Goal: Contribute content: Contribute content

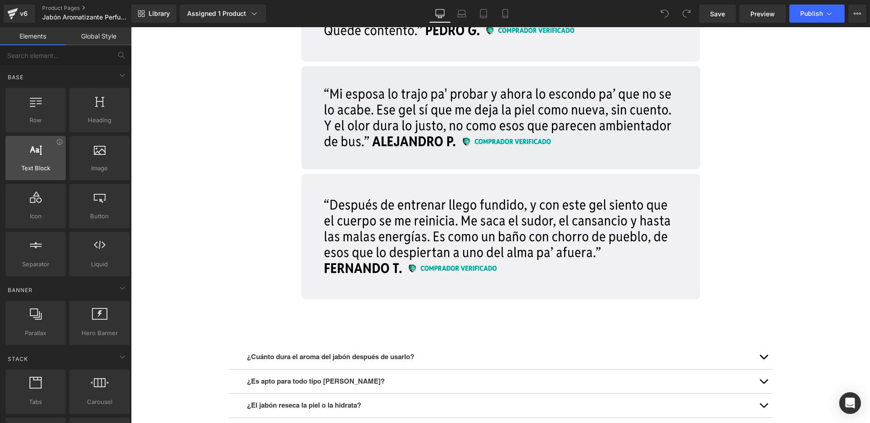
scroll to position [7670, 0]
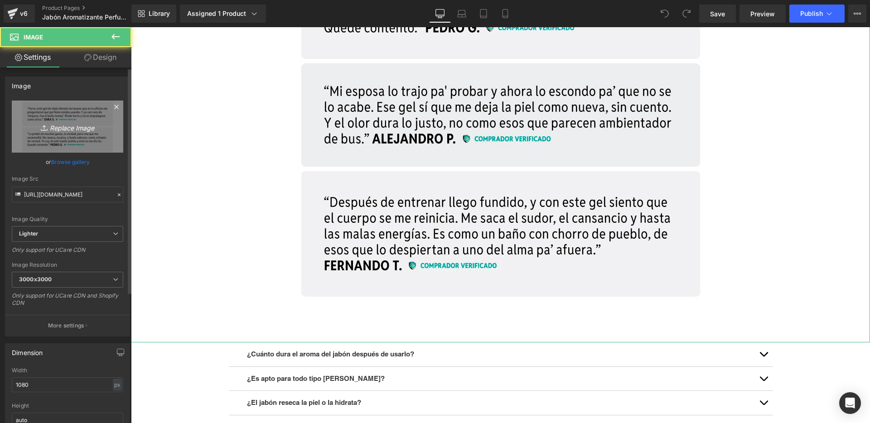
click at [79, 139] on link "Replace Image" at bounding box center [67, 127] width 111 height 52
type input "C:\fakepath\15.jpg"
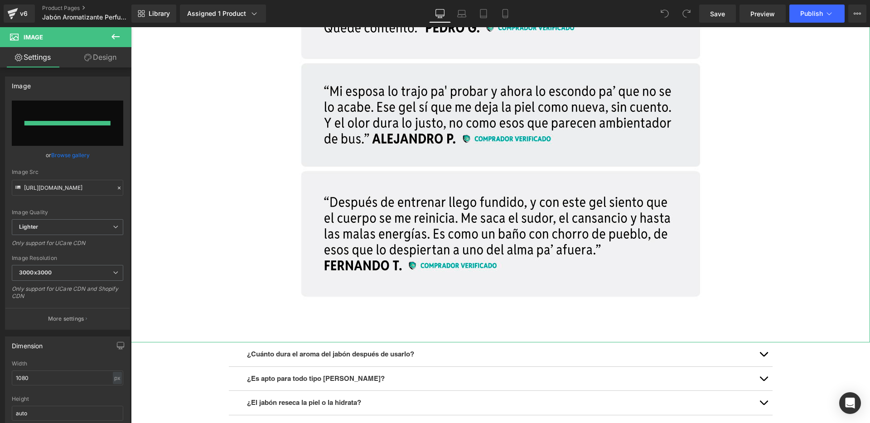
type input "[URL][DOMAIN_NAME]"
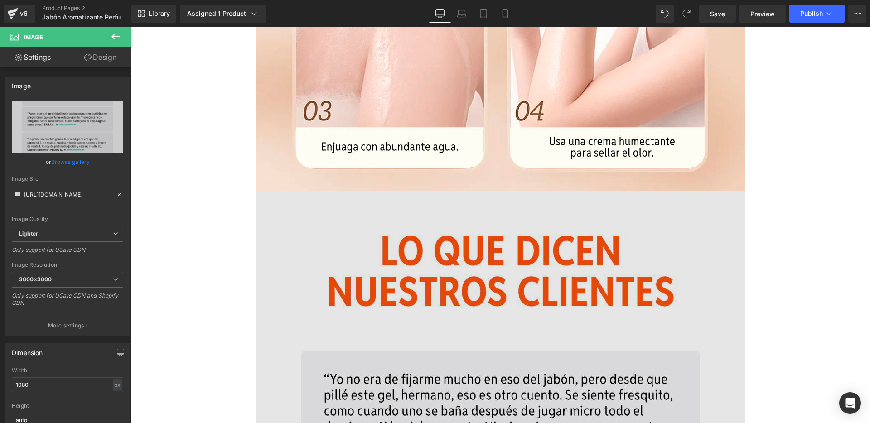
scroll to position [7030, 0]
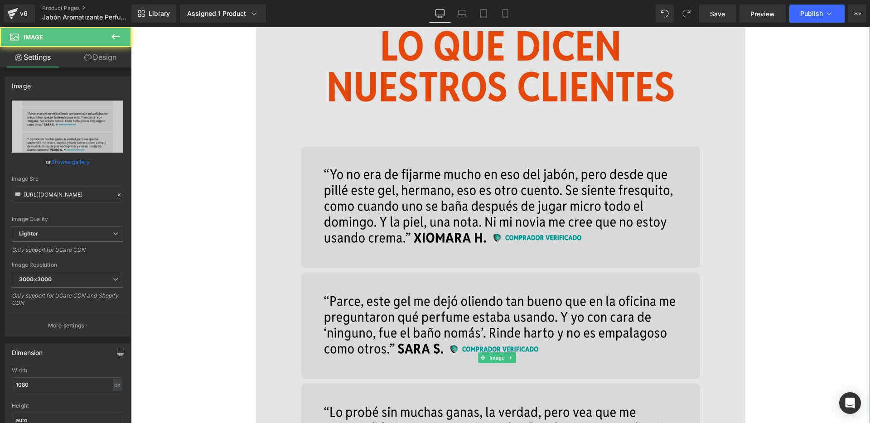
scroll to position [7363, 0]
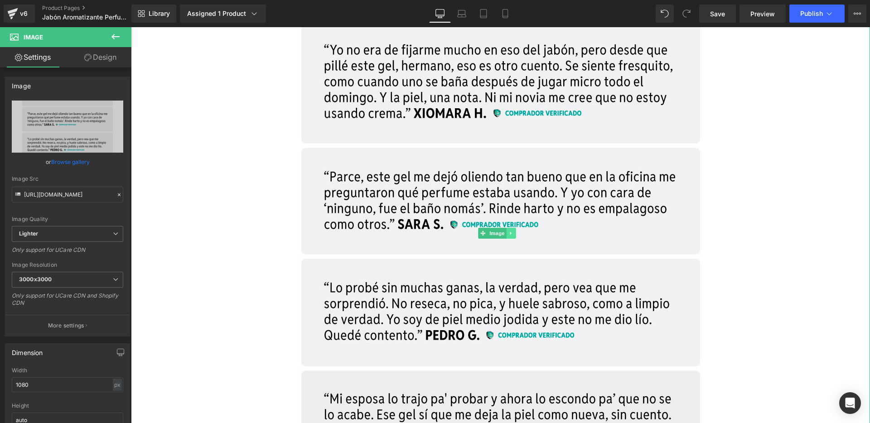
click at [509, 235] on icon at bounding box center [511, 233] width 5 height 5
click at [507, 232] on icon at bounding box center [506, 233] width 5 height 5
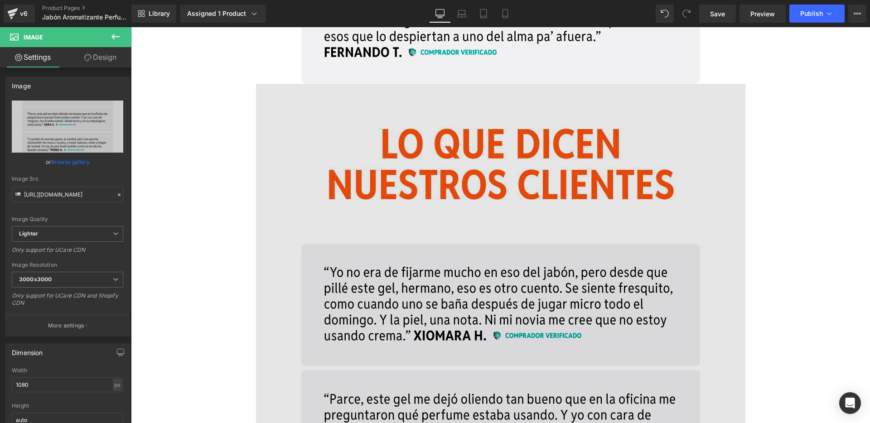
scroll to position [7904, 0]
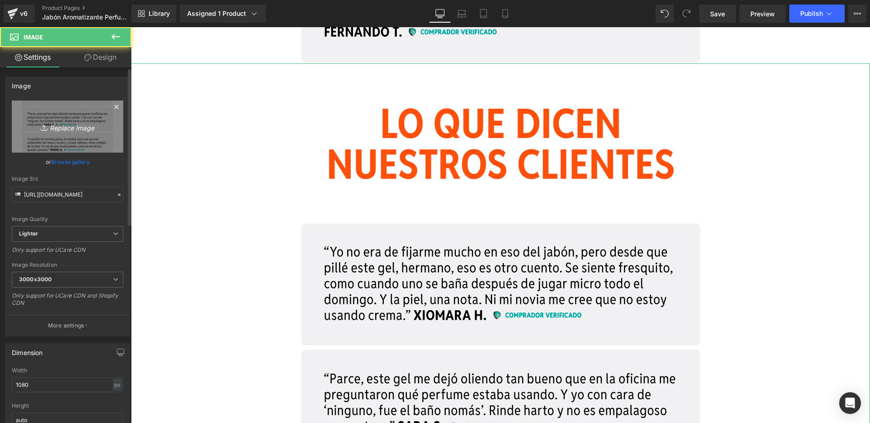
click at [84, 141] on link "Replace Image" at bounding box center [67, 127] width 111 height 52
type input "C:\fakepath\50.jpg"
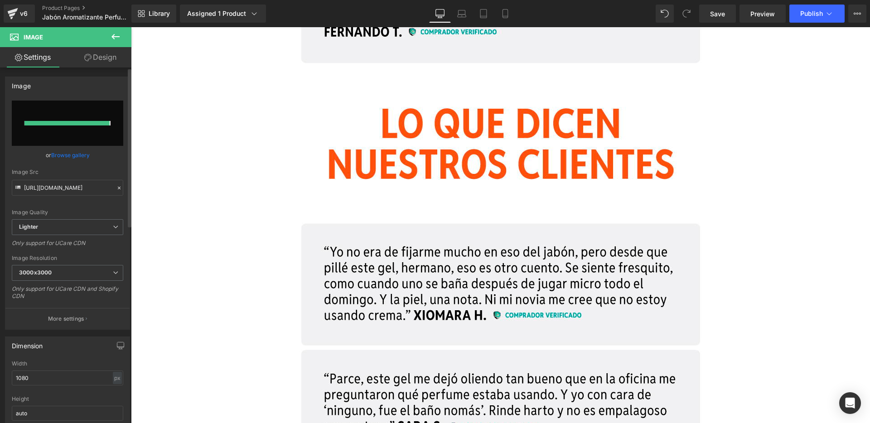
type input "[URL][DOMAIN_NAME]"
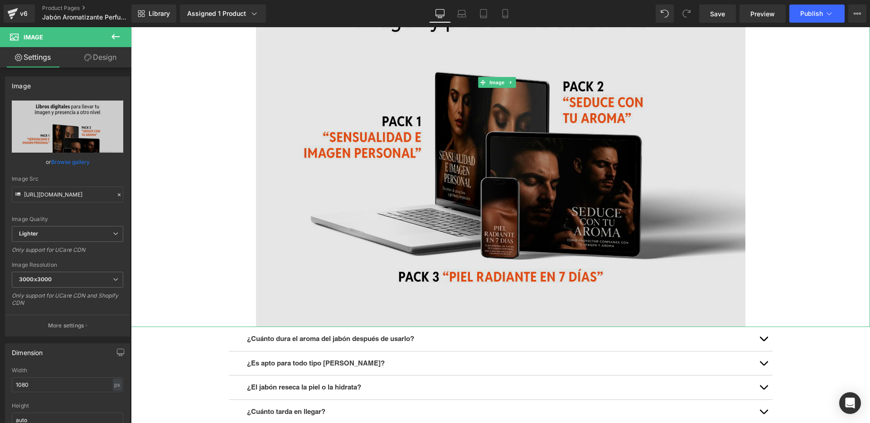
scroll to position [8155, 0]
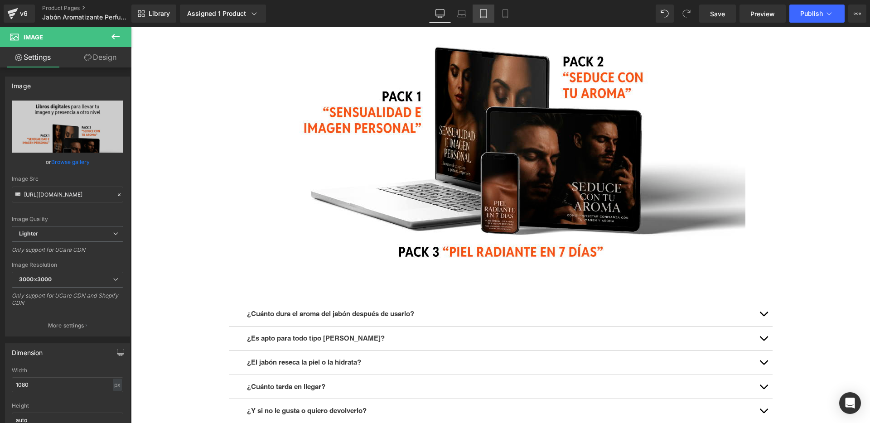
click at [483, 12] on icon at bounding box center [483, 13] width 9 height 9
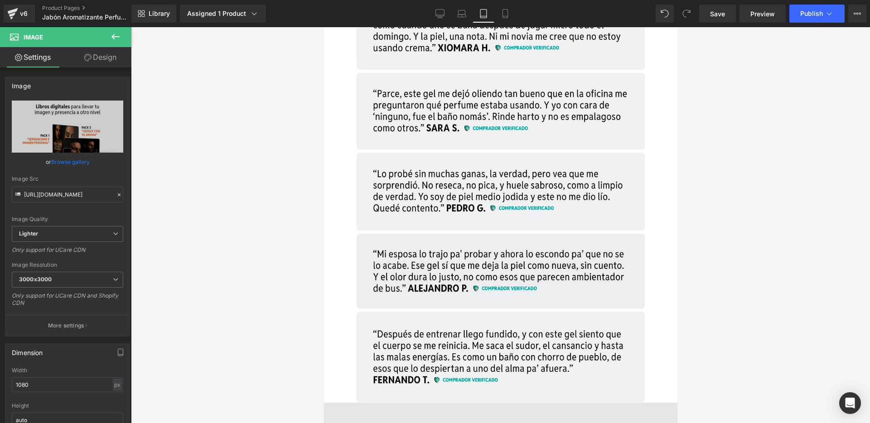
scroll to position [5349, 0]
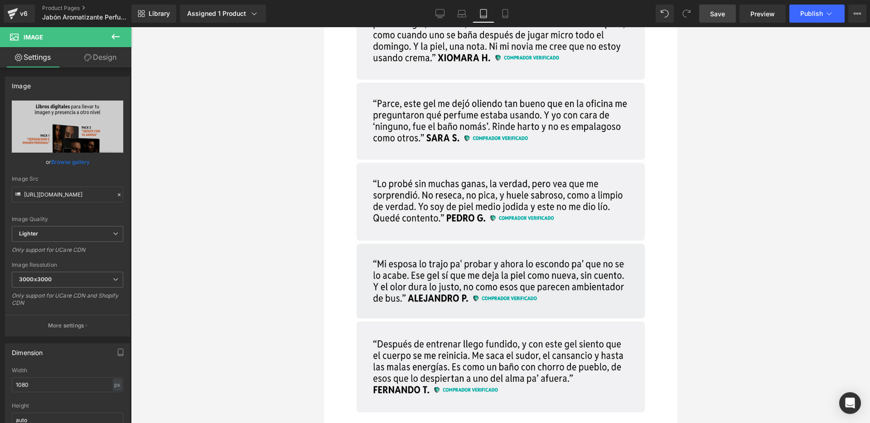
click at [719, 15] on span "Save" at bounding box center [717, 14] width 15 height 10
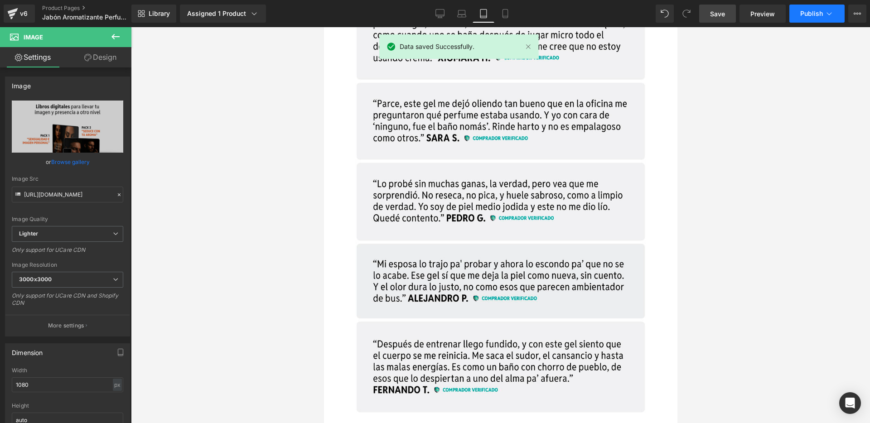
click at [803, 15] on span "Publish" at bounding box center [811, 13] width 23 height 7
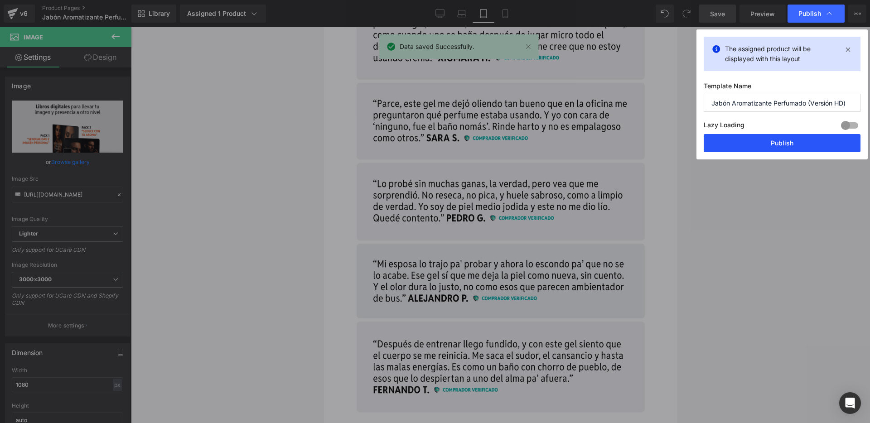
click at [751, 146] on button "Publish" at bounding box center [782, 143] width 157 height 18
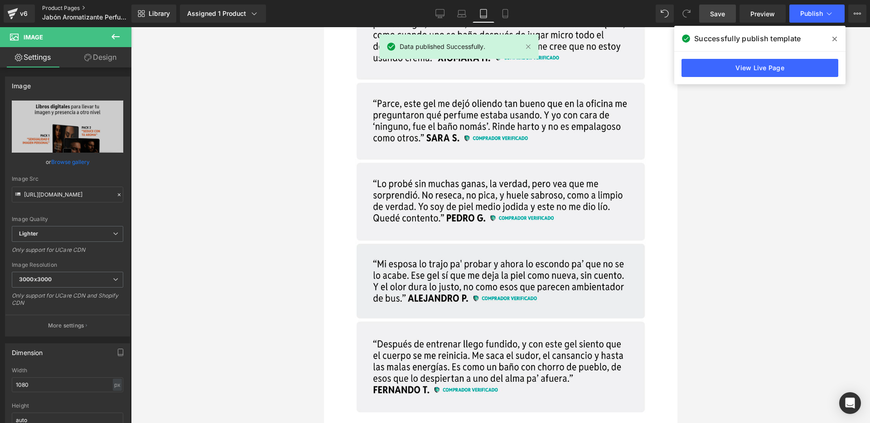
click at [49, 7] on link "Product Pages" at bounding box center [94, 8] width 104 height 7
